Goal: Task Accomplishment & Management: Use online tool/utility

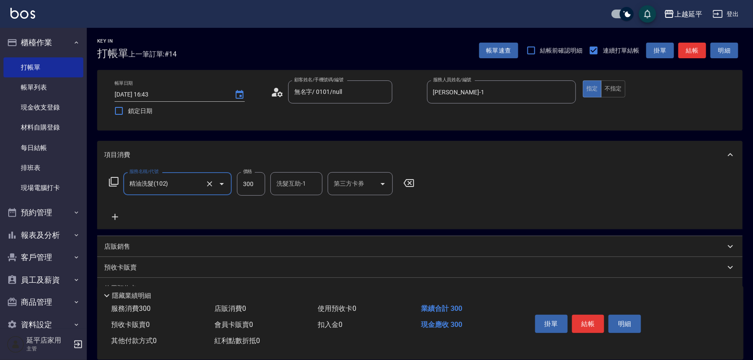
click at [310, 188] on input "洗髮互助-1" at bounding box center [296, 183] width 44 height 15
click at [295, 208] on span "恩恩 -23" at bounding box center [288, 205] width 21 height 9
type input "恩恩-23"
click at [573, 325] on button "結帳" at bounding box center [588, 323] width 33 height 18
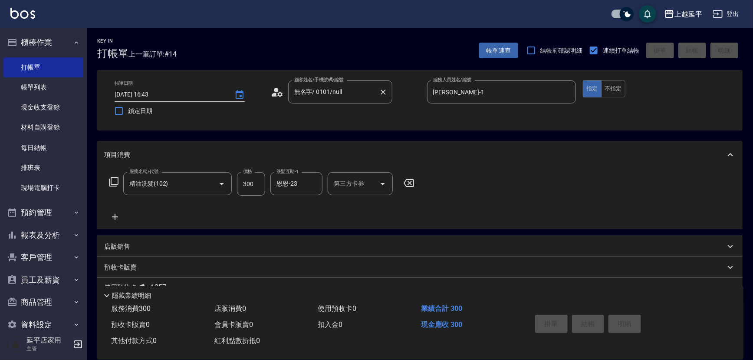
type input "[DATE] 18:15"
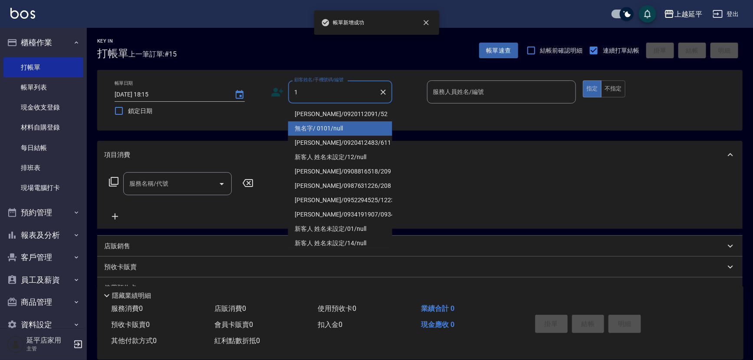
click at [331, 132] on li "無名字/ 0101/null" at bounding box center [340, 128] width 104 height 14
type input "無名字/ 0101/null"
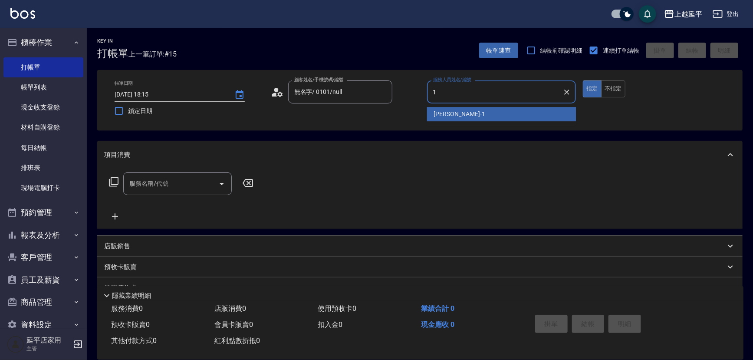
click at [455, 117] on span "[PERSON_NAME]-1" at bounding box center [459, 113] width 51 height 9
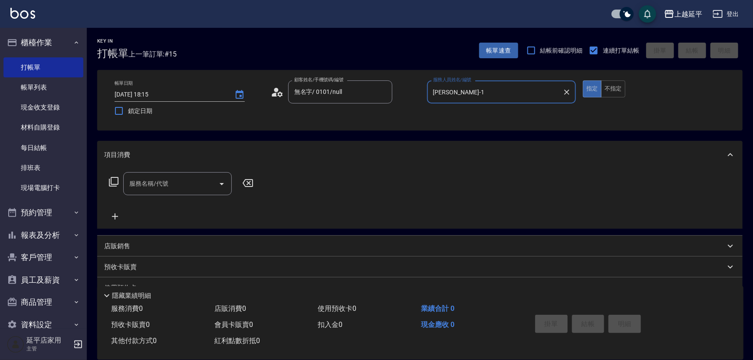
type input "[PERSON_NAME]-1"
click at [114, 178] on icon at bounding box center [114, 181] width 10 height 10
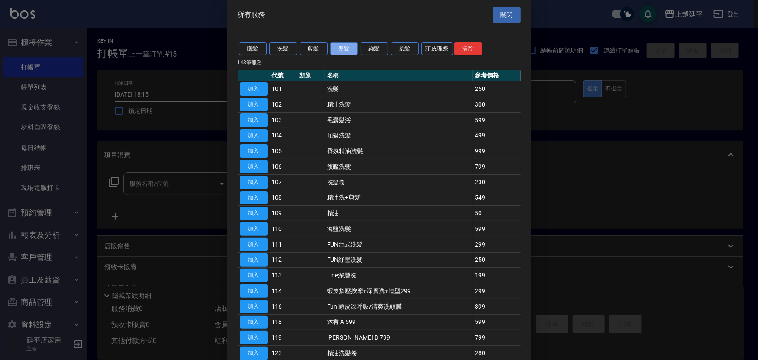
click at [347, 46] on button "燙髮" at bounding box center [344, 48] width 28 height 13
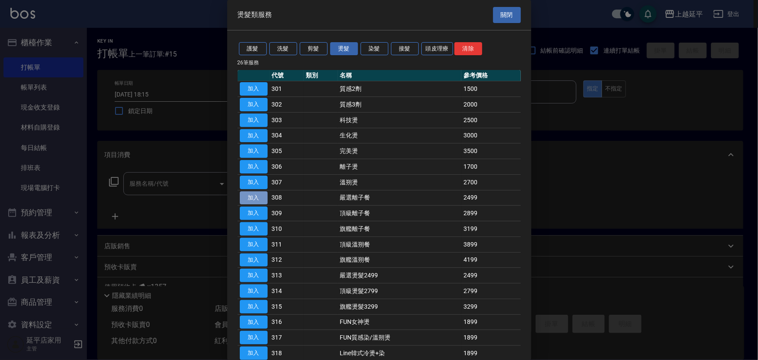
click at [253, 200] on button "加入" at bounding box center [254, 197] width 28 height 13
type input "嚴選離子餐(308)"
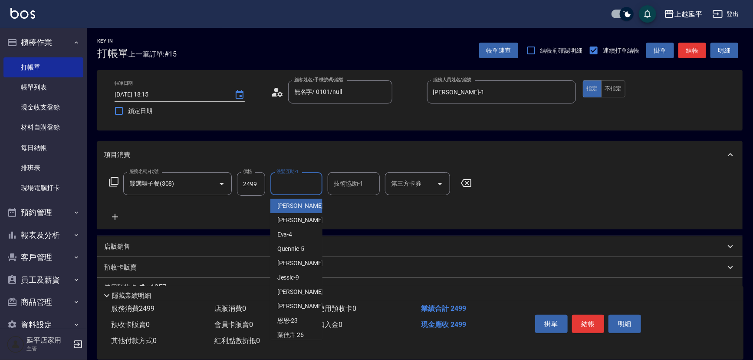
click at [306, 191] on input "洗髮互助-1" at bounding box center [296, 183] width 44 height 15
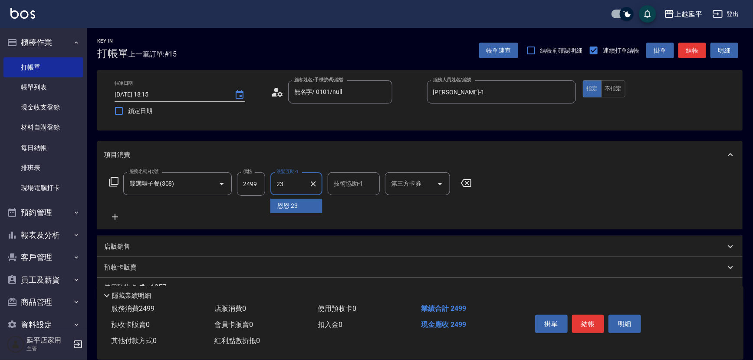
click at [314, 202] on div "恩恩 -23" at bounding box center [297, 205] width 52 height 14
type input "恩恩-23"
click at [591, 322] on button "結帳" at bounding box center [588, 323] width 33 height 18
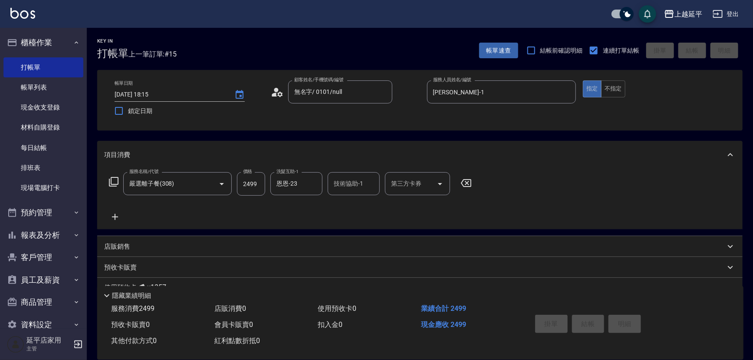
type input "[DATE] 18:16"
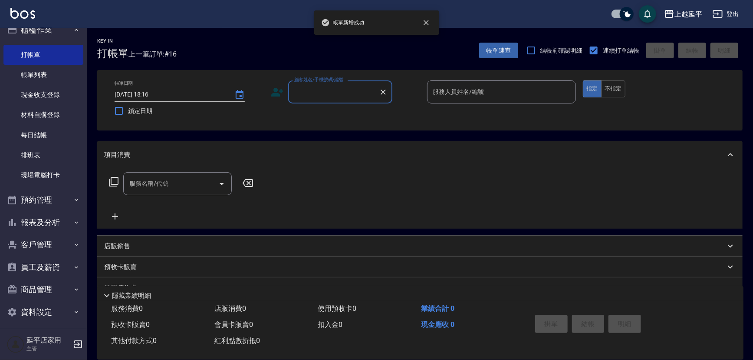
scroll to position [17, 0]
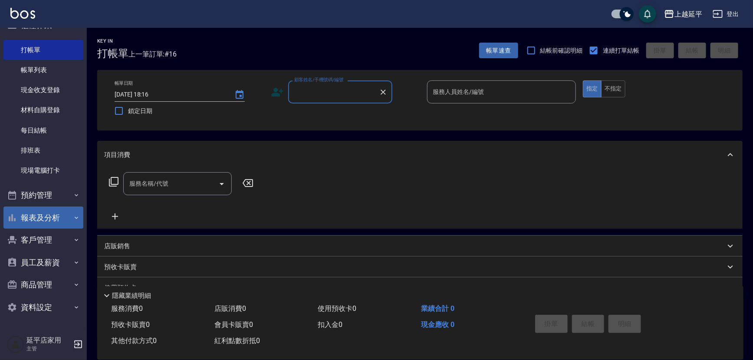
click at [37, 213] on button "報表及分析" at bounding box center [43, 217] width 80 height 23
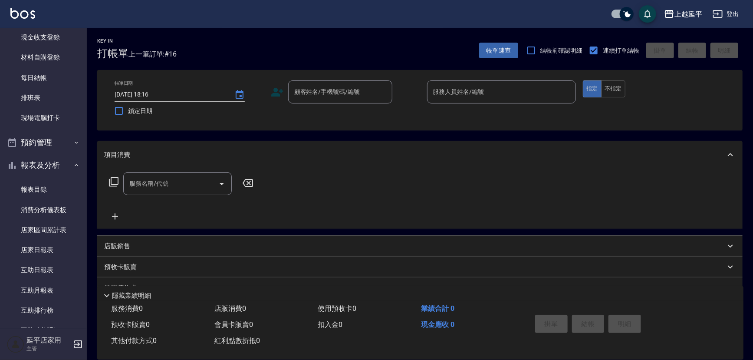
scroll to position [254, 0]
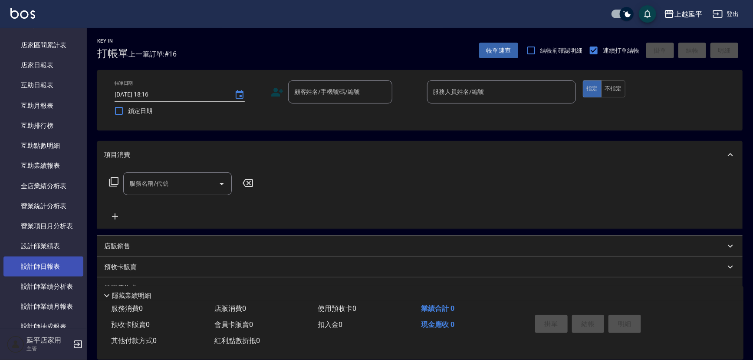
click at [34, 269] on link "設計師日報表" at bounding box center [43, 266] width 80 height 20
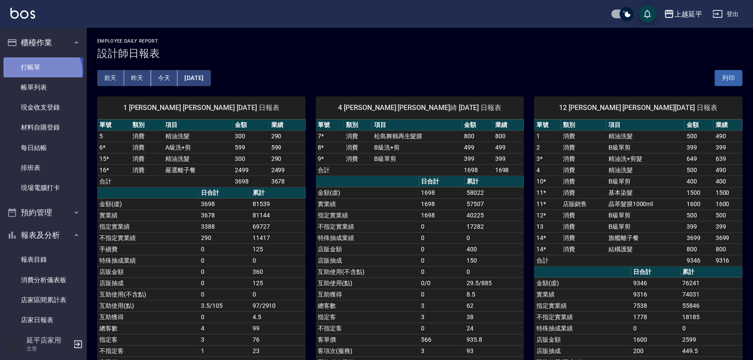
click at [41, 72] on link "打帳單" at bounding box center [43, 67] width 80 height 20
